Goal: Check status

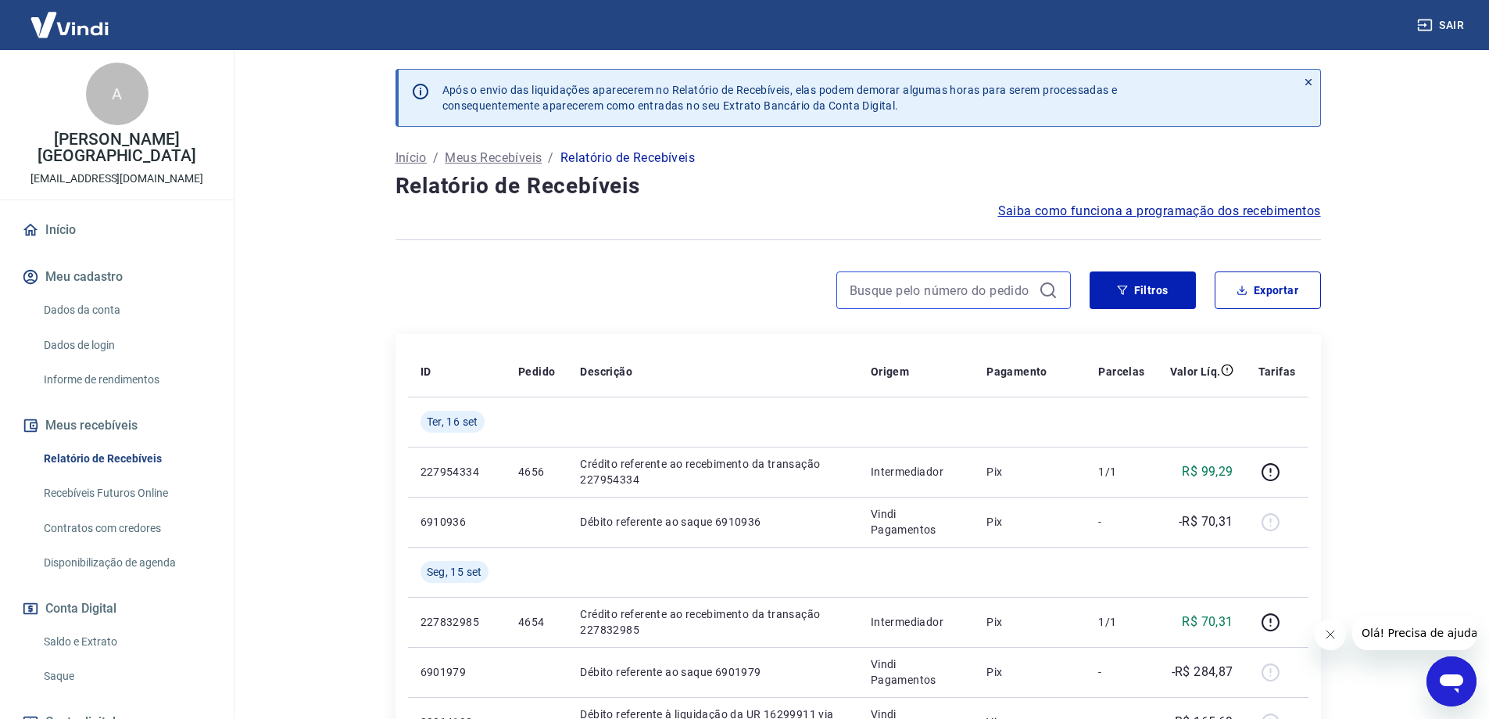
click at [963, 290] on input at bounding box center [941, 289] width 183 height 23
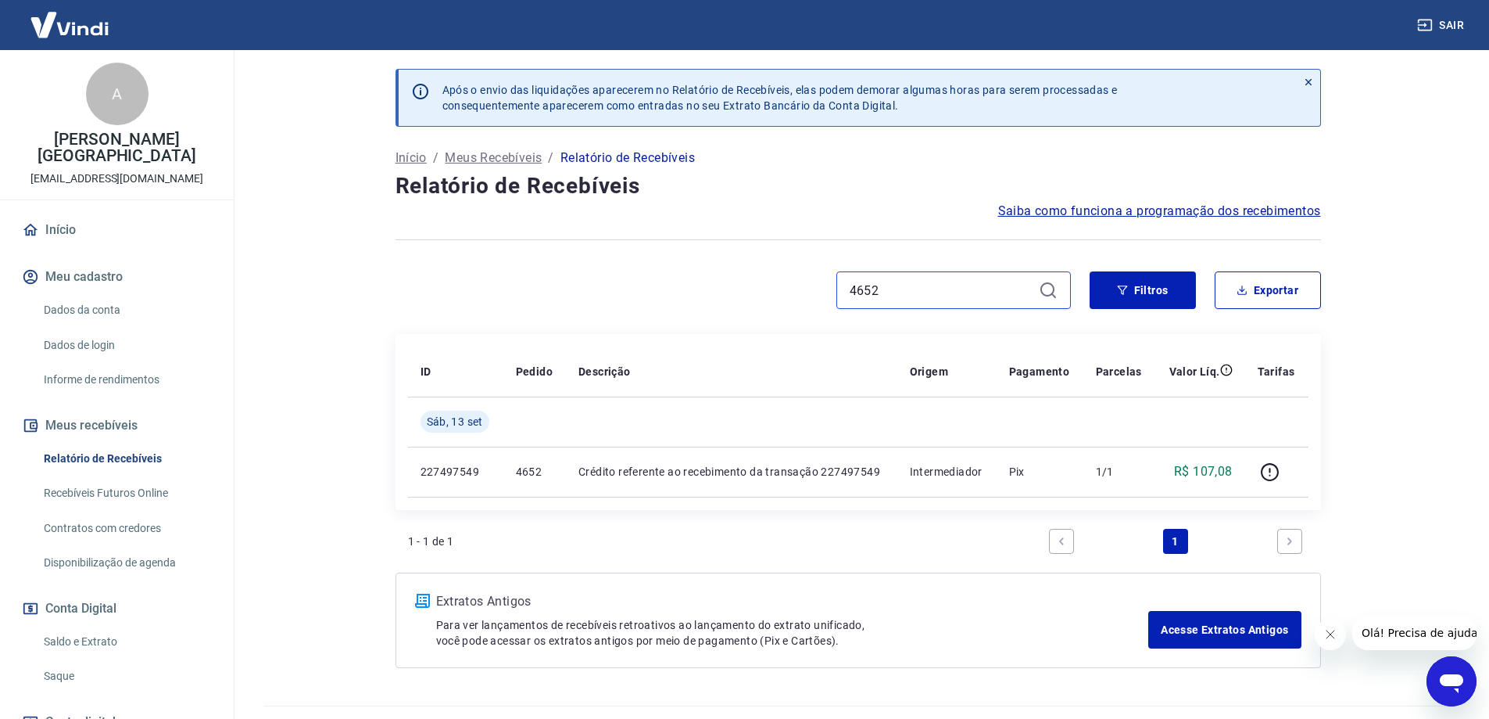
click at [898, 287] on input "4652" at bounding box center [941, 289] width 183 height 23
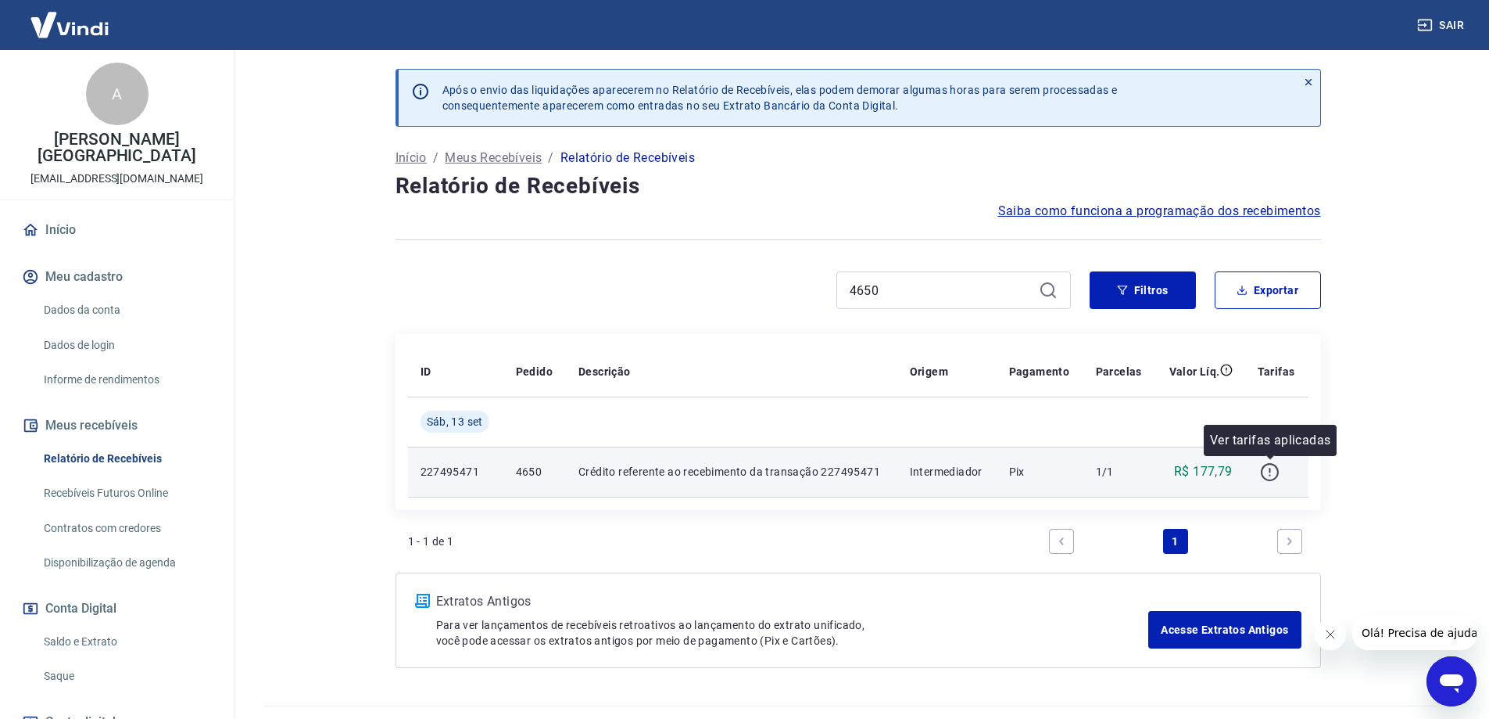
click at [1273, 468] on icon "button" at bounding box center [1270, 472] width 20 height 20
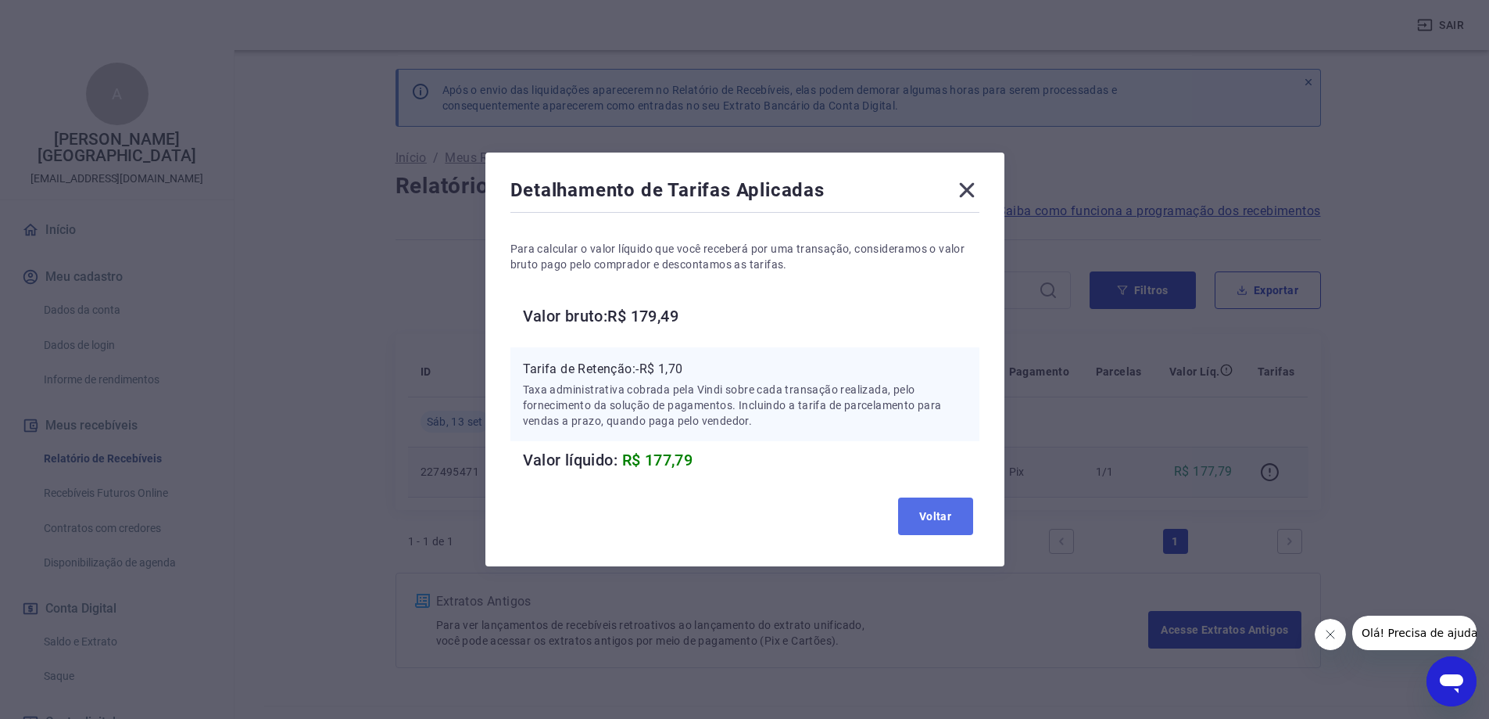
click at [952, 517] on button "Voltar" at bounding box center [935, 516] width 75 height 38
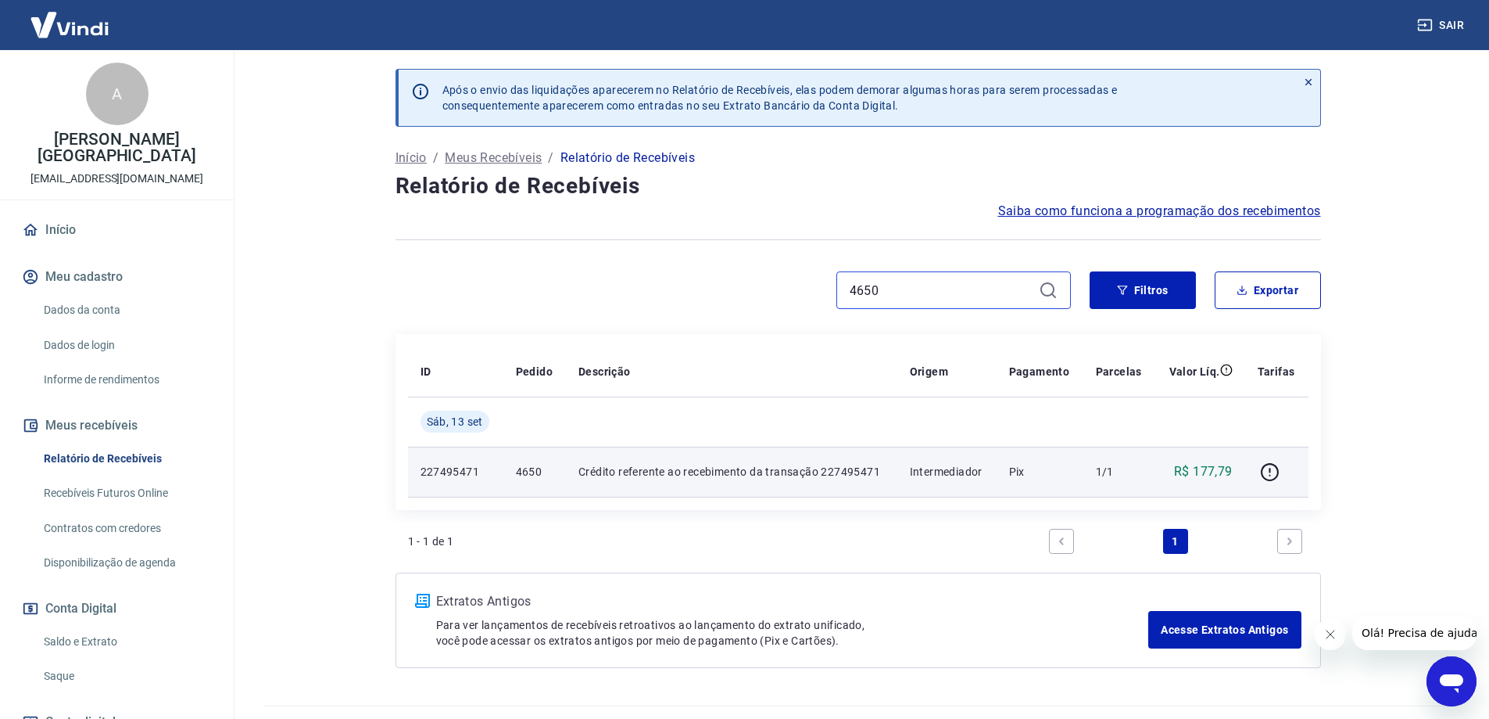
drag, startPoint x: 908, startPoint y: 292, endPoint x: 809, endPoint y: 303, distance: 99.1
click at [809, 303] on div "4650" at bounding box center [734, 290] width 676 height 38
type input "4566"
click at [1273, 472] on icon "button" at bounding box center [1270, 472] width 20 height 20
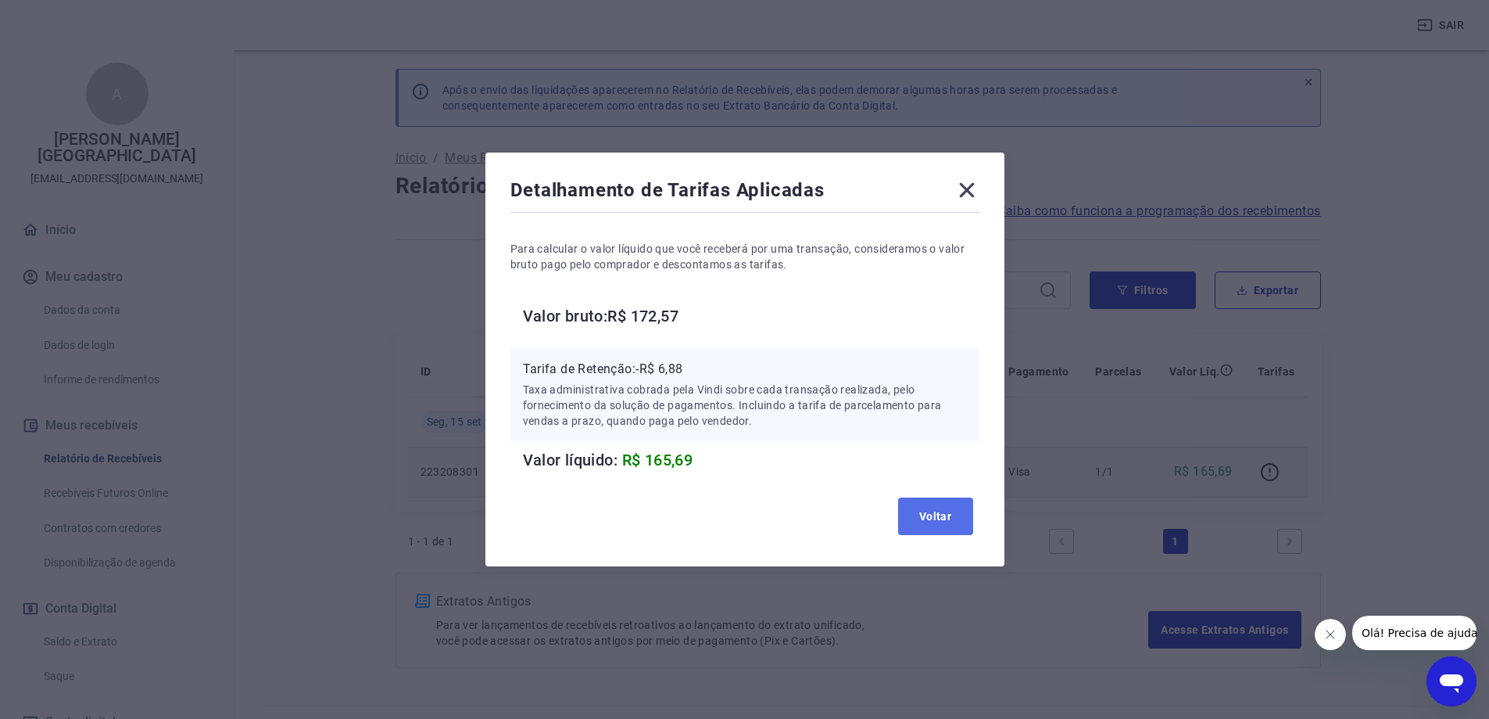
click at [957, 518] on button "Voltar" at bounding box center [935, 516] width 75 height 38
